Goal: Task Accomplishment & Management: Manage account settings

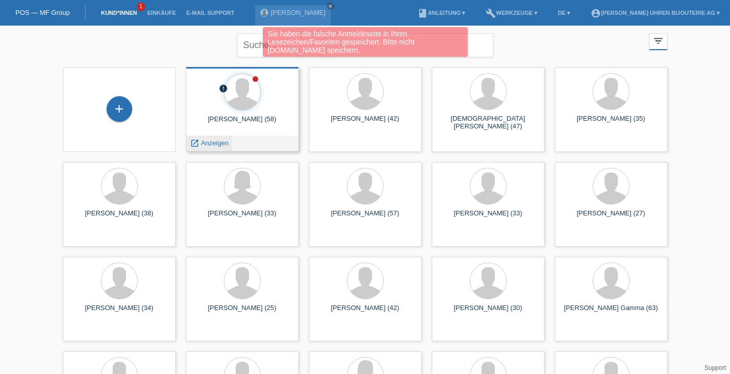
click at [205, 145] on span "Anzeigen" at bounding box center [215, 143] width 28 height 8
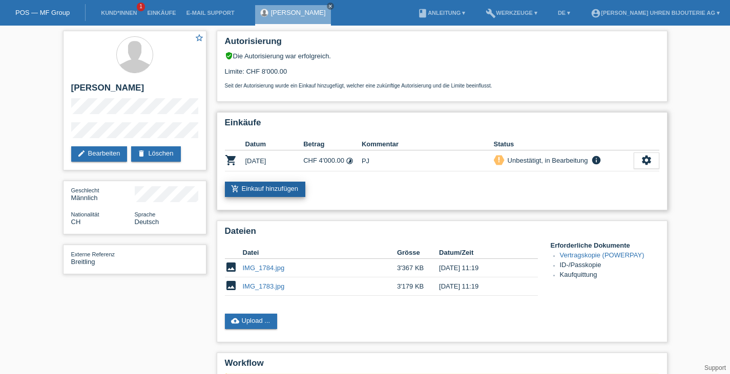
click at [290, 195] on link "add_shopping_cart Einkauf hinzufügen" at bounding box center [265, 189] width 81 height 15
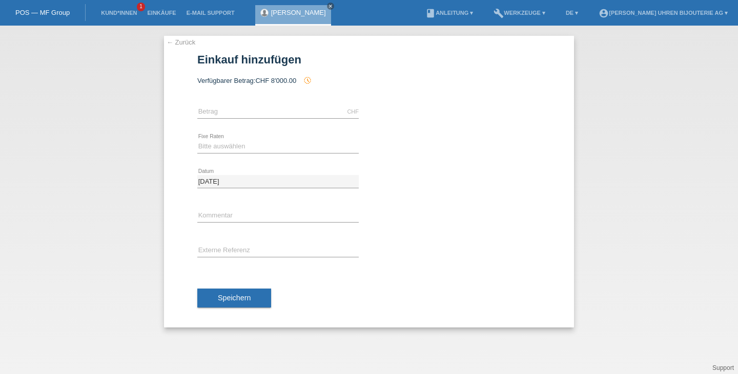
click at [178, 35] on div "← Zurück Einkauf hinzufügen Verfügbarer Betrag: CHF 8'000.00 history_toggle_off…" at bounding box center [369, 200] width 738 height 349
click at [178, 42] on link "← Zurück" at bounding box center [180, 42] width 29 height 8
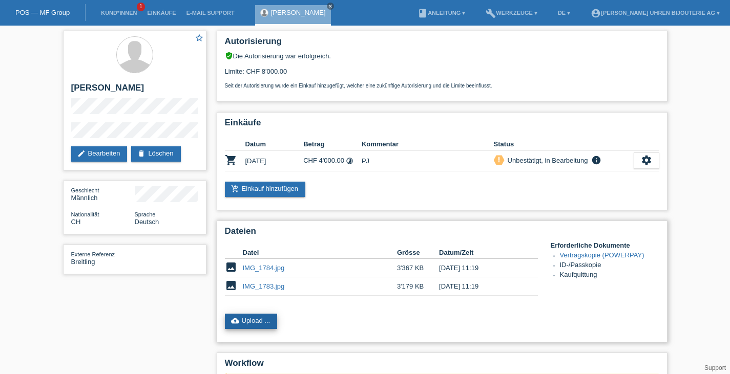
click at [269, 327] on link "cloud_upload Upload ..." at bounding box center [251, 321] width 53 height 15
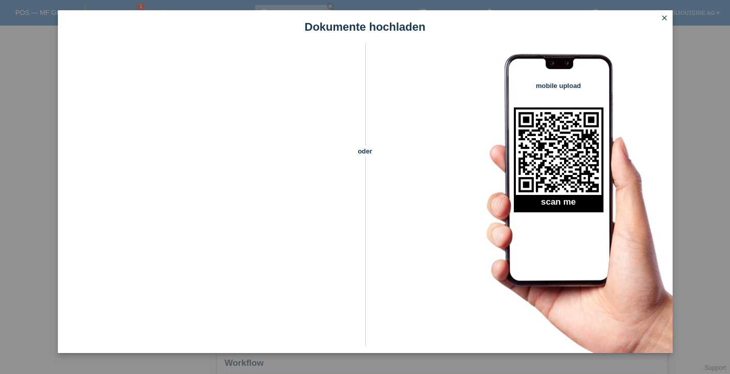
click at [662, 16] on icon "close" at bounding box center [664, 18] width 8 height 8
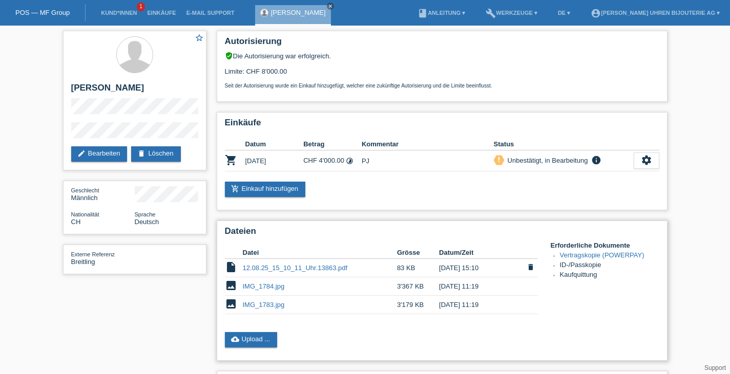
click at [328, 269] on link "12.08.25_15_10_11_Uhr.13863.pdf" at bounding box center [295, 268] width 105 height 8
click at [266, 344] on link "cloud_upload Upload ..." at bounding box center [251, 339] width 53 height 15
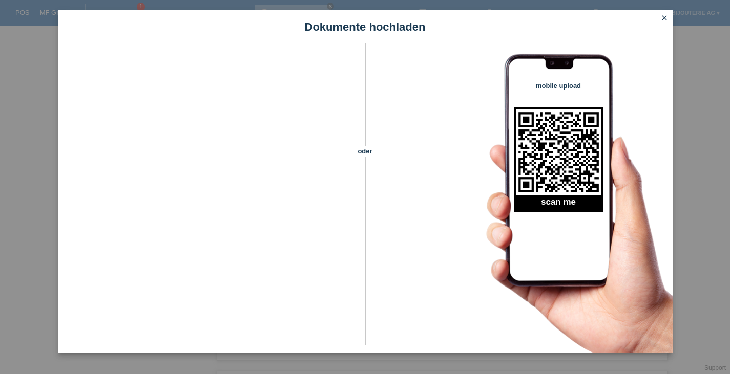
click at [666, 18] on icon "close" at bounding box center [664, 18] width 8 height 8
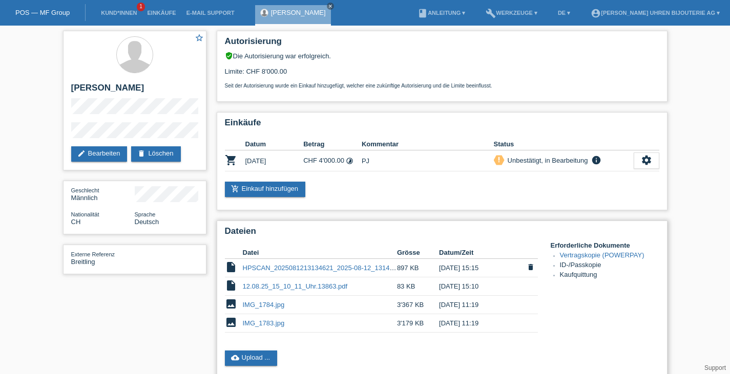
click at [308, 272] on link "HPSCAN_2025081213134621_2025-08-12_131434641.pdf" at bounding box center [331, 268] width 177 height 8
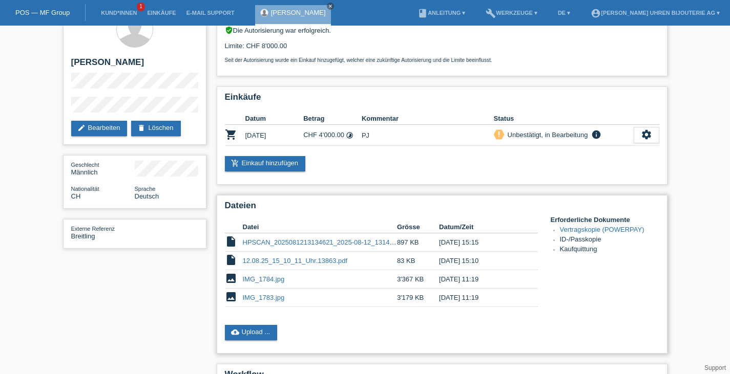
scroll to position [51, 0]
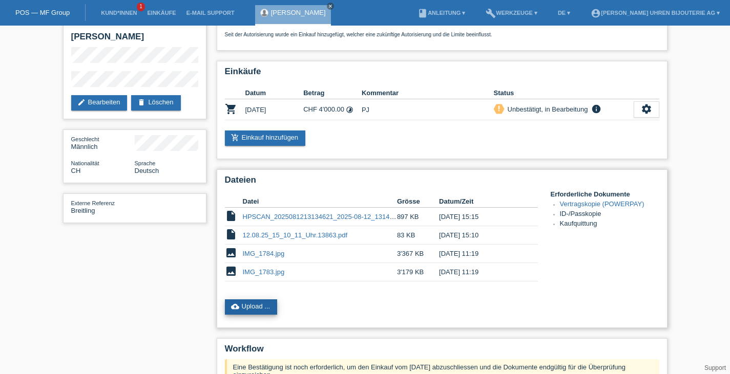
click at [275, 305] on link "cloud_upload Upload ..." at bounding box center [251, 307] width 53 height 15
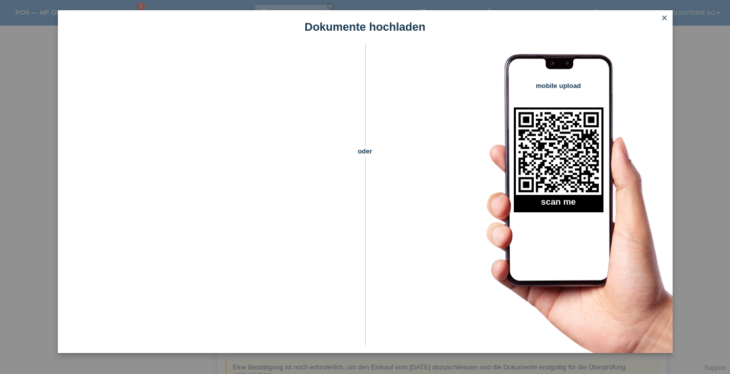
click at [666, 14] on icon "close" at bounding box center [664, 18] width 8 height 8
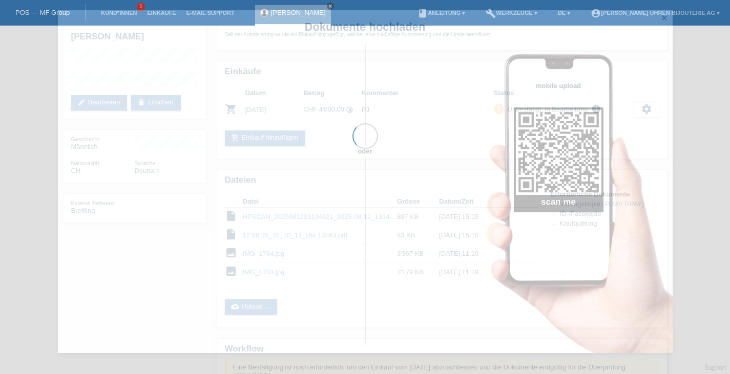
scroll to position [191, 0]
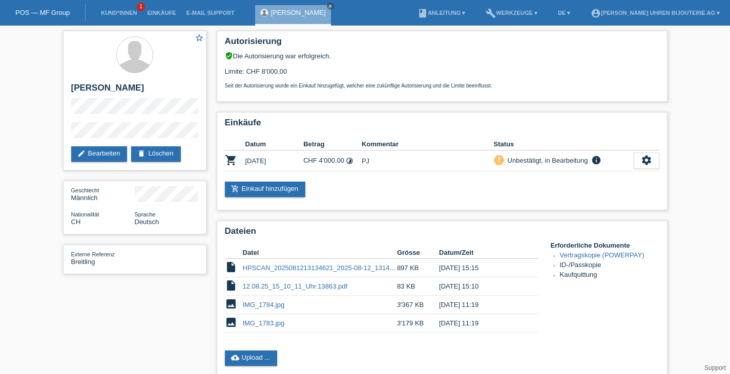
scroll to position [191, 0]
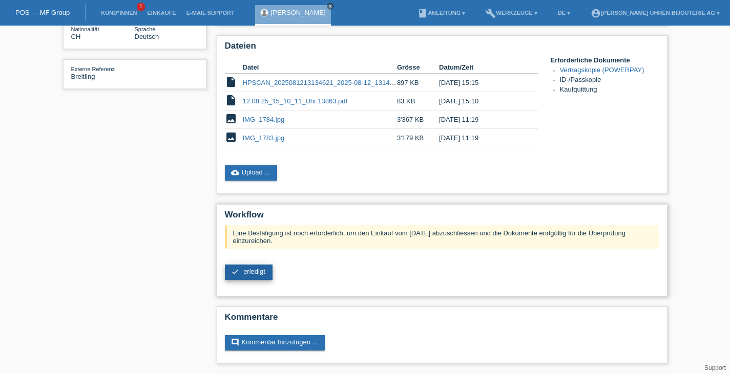
click at [262, 270] on span "erledigt" at bounding box center [254, 272] width 22 height 8
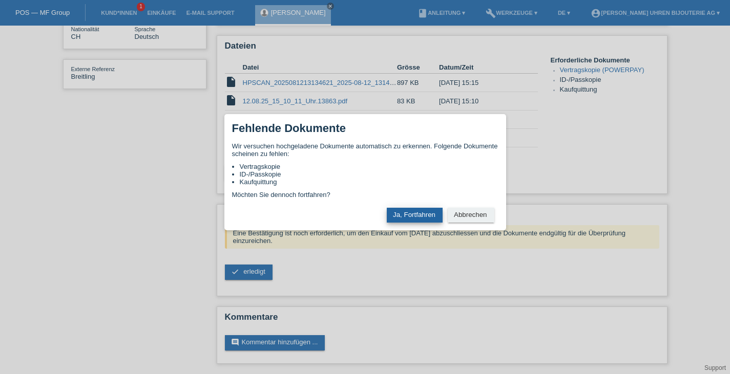
click at [397, 212] on button "Ja, Fortfahren" at bounding box center [415, 215] width 56 height 15
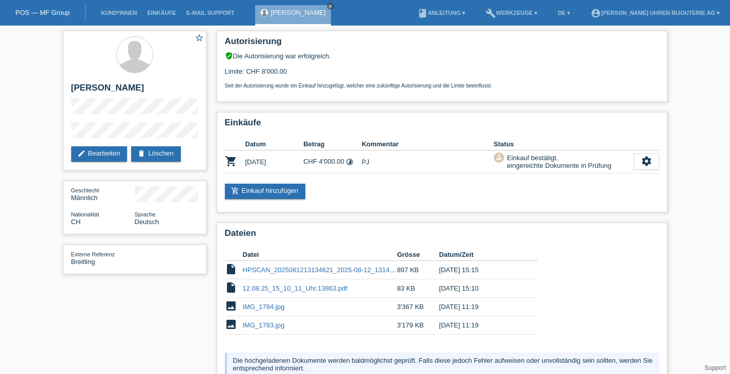
click at [487, 222] on div "Autorisierung verified_user Die Autorisierung war erfolgreich. Limite: CHF 8'00…" at bounding box center [442, 245] width 461 height 439
